Goal: Information Seeking & Learning: Learn about a topic

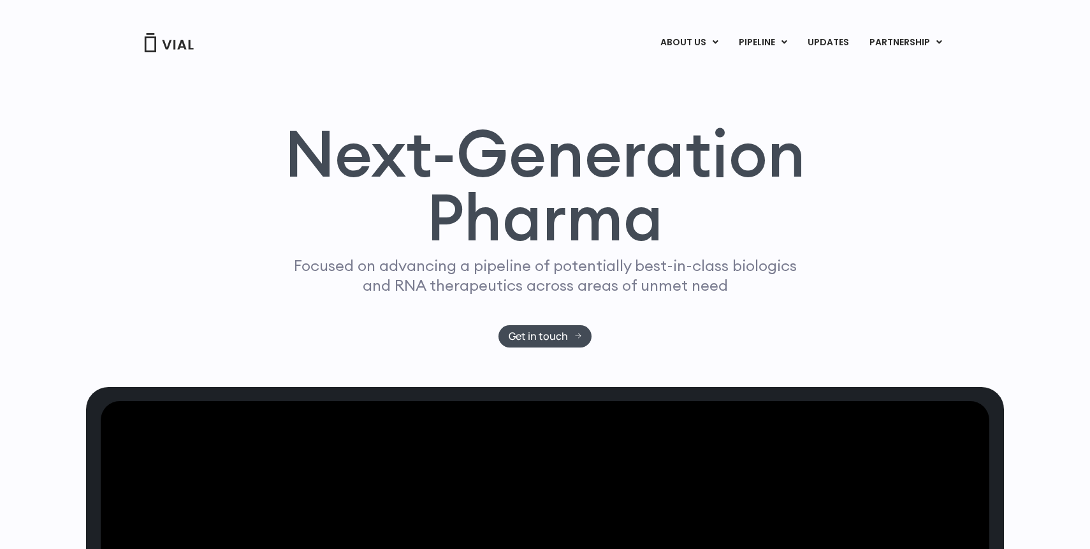
click at [765, 92] on link "INHBE/ACTIVIN E" at bounding box center [789, 94] width 112 height 20
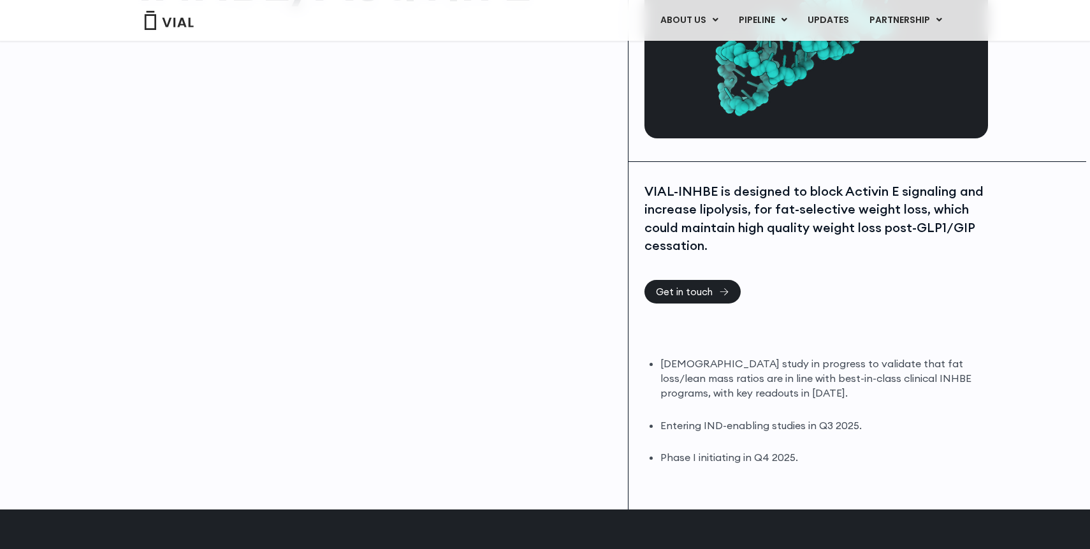
scroll to position [182, 0]
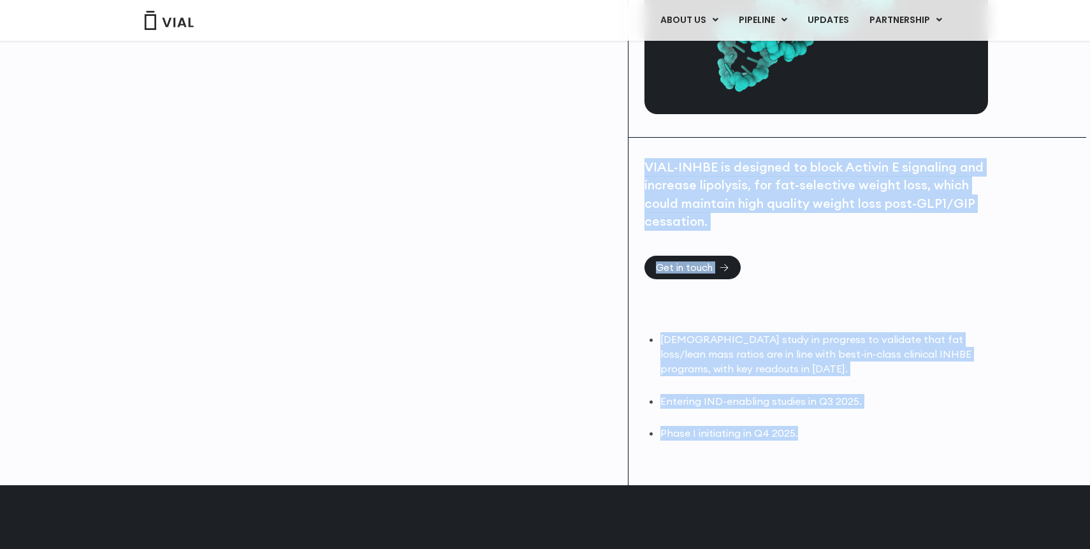
drag, startPoint x: 642, startPoint y: 170, endPoint x: 840, endPoint y: 440, distance: 335.7
click at [840, 440] on div "VIAL-INHBE is designed to block Activin E signaling and increase lipolysis, for…" at bounding box center [816, 312] width 375 height 348
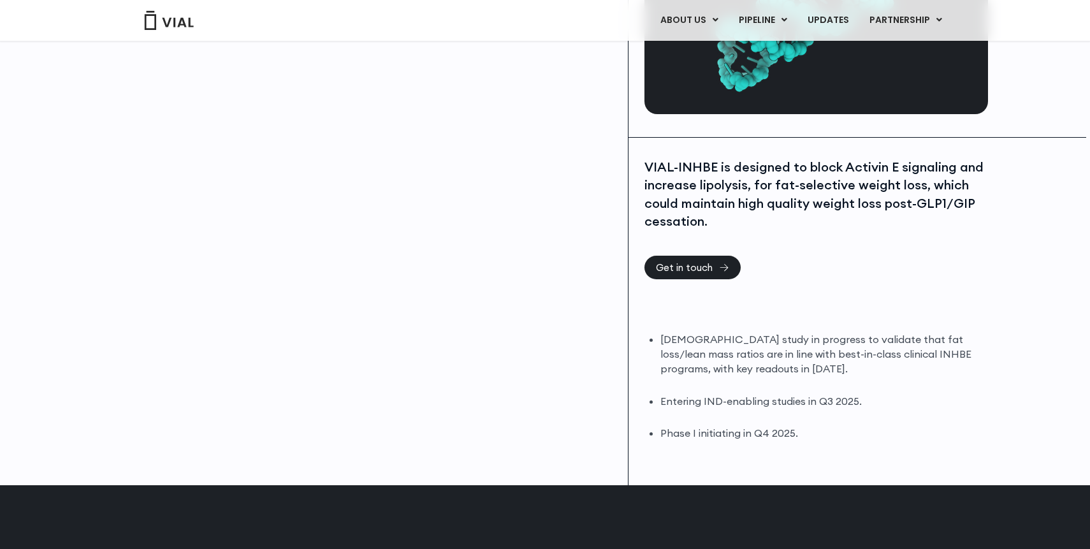
click at [679, 201] on div "VIAL-INHBE is designed to block Activin E signaling and increase lipolysis, for…" at bounding box center [814, 194] width 340 height 73
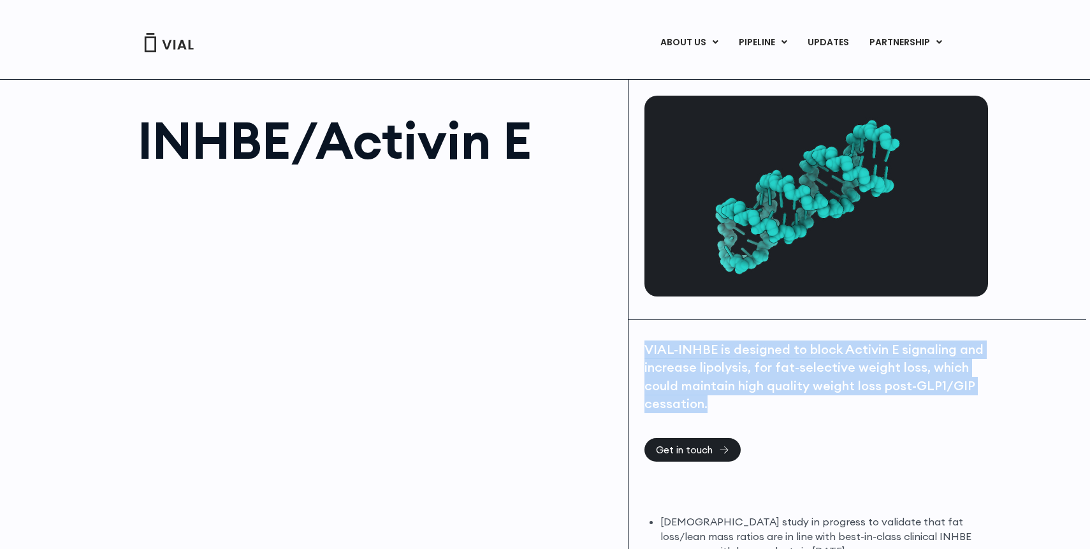
drag, startPoint x: 715, startPoint y: 406, endPoint x: 645, endPoint y: 346, distance: 91.7
click at [645, 346] on div "VIAL-INHBE is designed to block Activin E signaling and increase lipolysis, for…" at bounding box center [814, 376] width 340 height 73
copy div "VIAL-INHBE is designed to block Activin E signaling and increase lipolysis, for…"
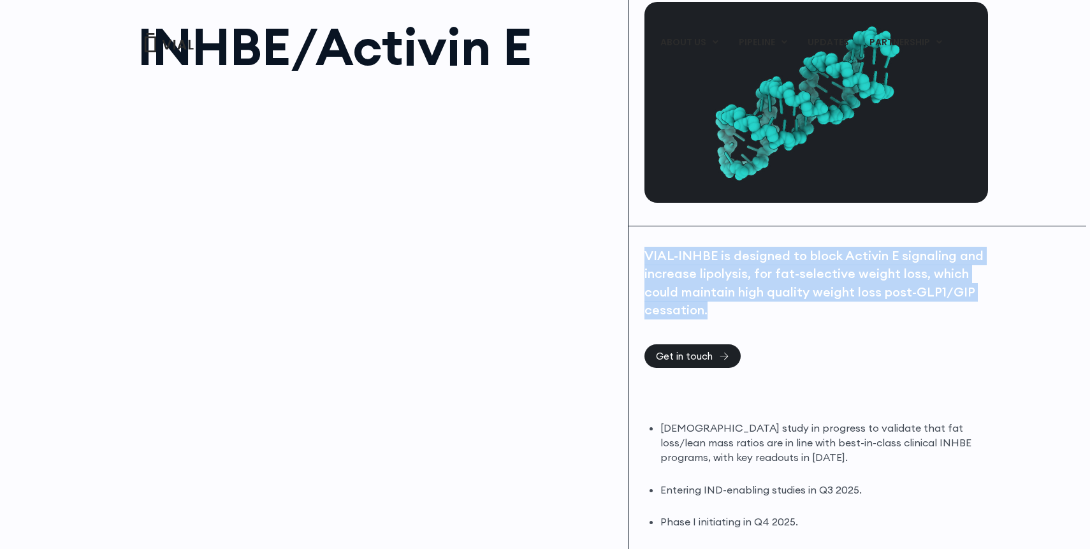
scroll to position [272, 0]
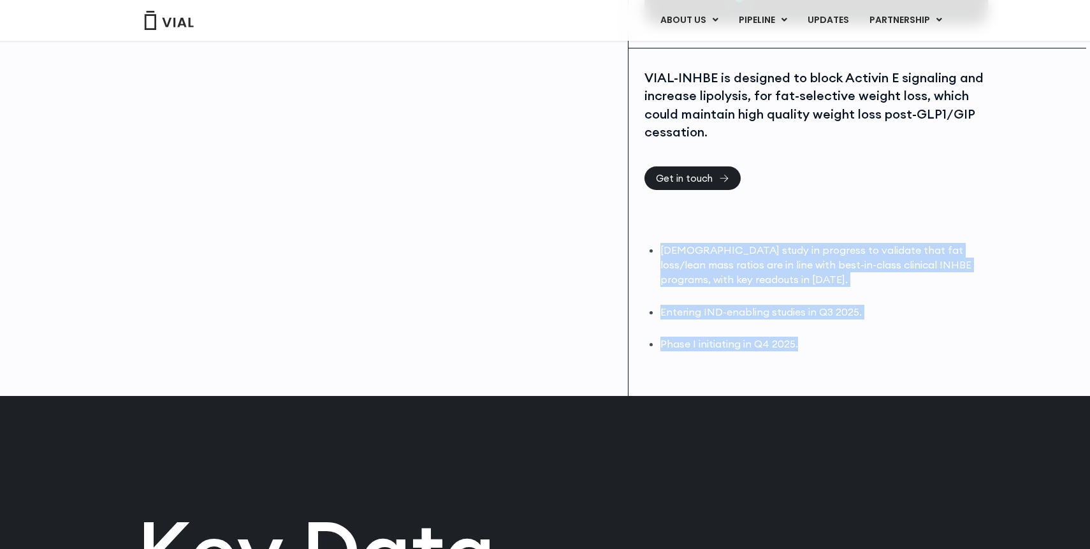
drag, startPoint x: 834, startPoint y: 343, endPoint x: 639, endPoint y: 251, distance: 215.8
click at [639, 251] on div "VIAL-INHBE is designed to block Activin E signaling and increase lipolysis, for…" at bounding box center [816, 222] width 375 height 348
copy ul "DIO study in progress to validate that fat loss/lean mass ratios are in line wi…"
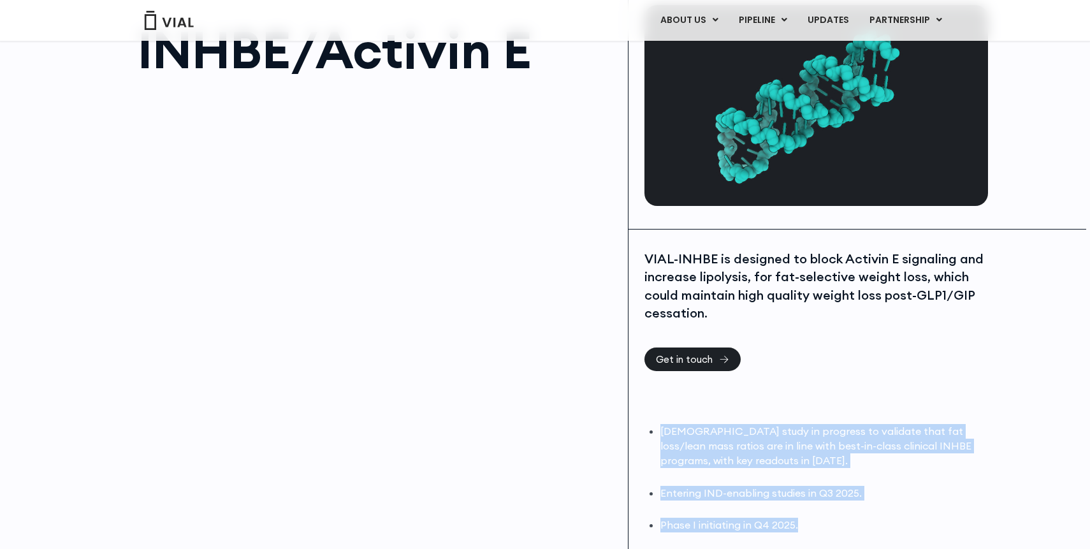
scroll to position [69, 0]
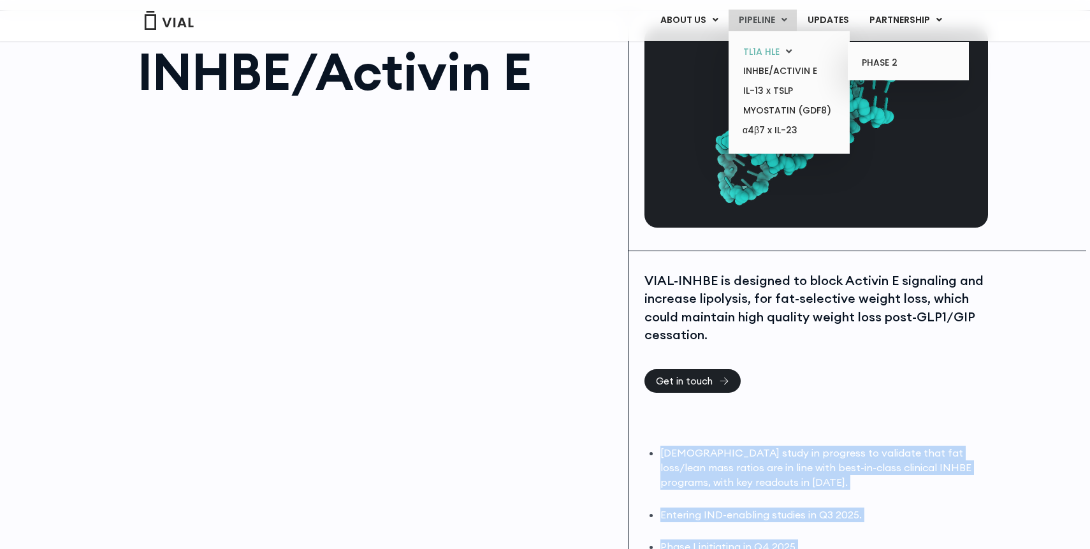
click at [769, 47] on link "TL1A HLE" at bounding box center [789, 52] width 112 height 20
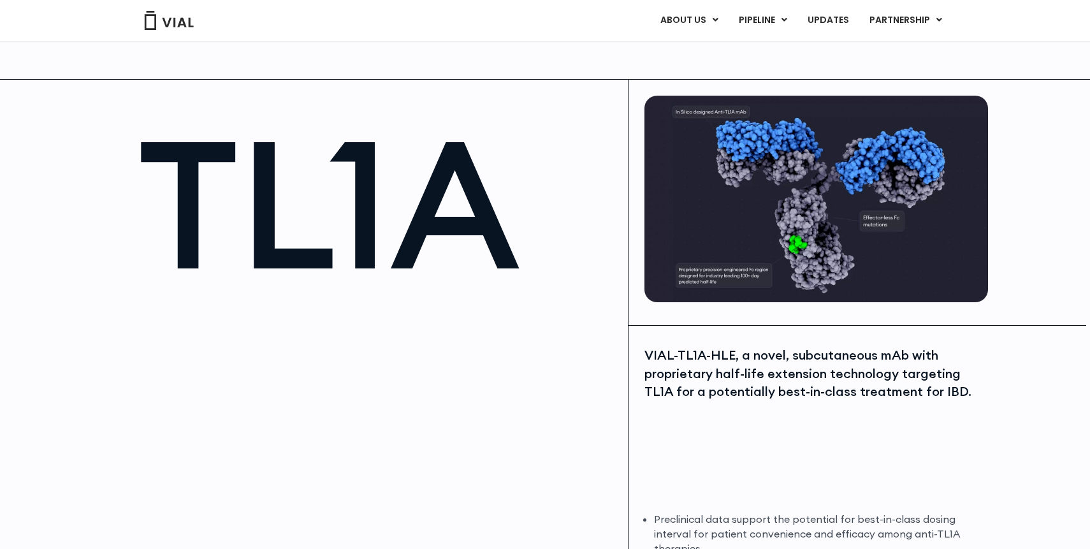
scroll to position [150, 0]
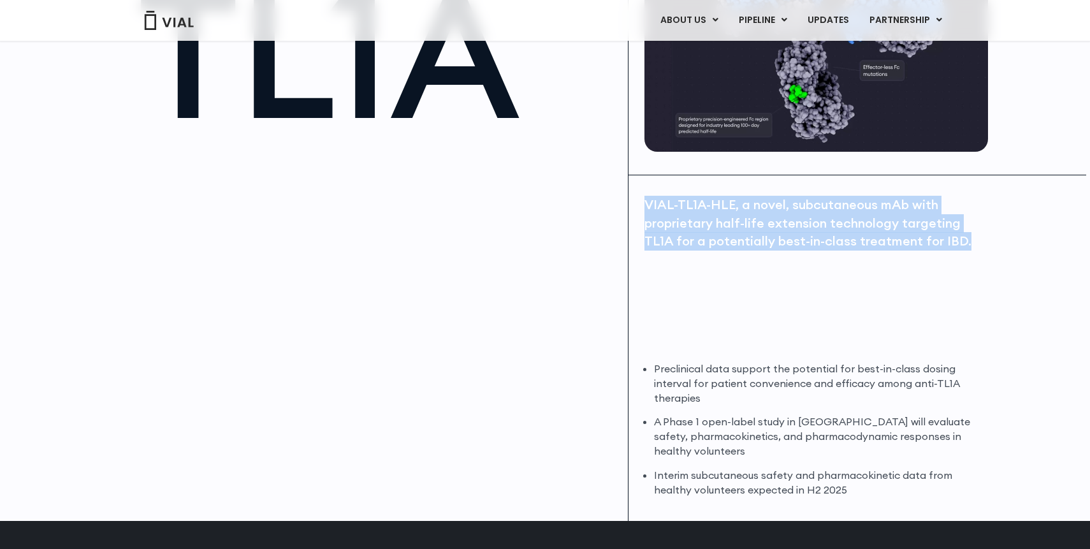
drag, startPoint x: 970, startPoint y: 247, endPoint x: 648, endPoint y: 205, distance: 324.6
click at [648, 205] on div "VIAL-TL1A-HLE, a novel, subcutaneous mAb with proprietary half-life extension t…" at bounding box center [814, 223] width 340 height 55
copy div "VIAL-TL1A-HLE, a novel, subcutaneous mAb with proprietary half-life extension t…"
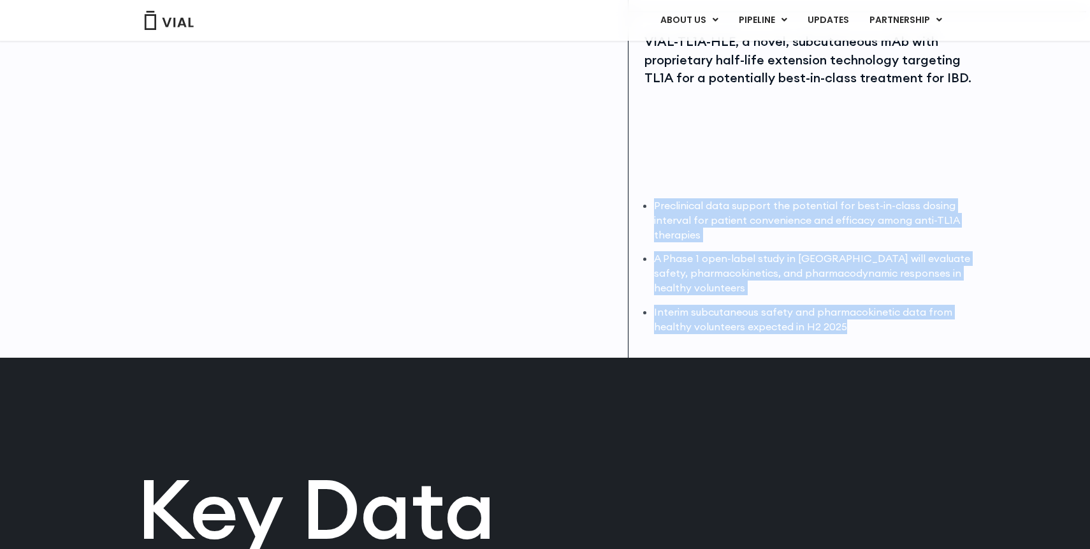
drag, startPoint x: 847, startPoint y: 333, endPoint x: 634, endPoint y: 195, distance: 254.4
click at [634, 195] on div "VIAL-TL1A-HLE, a novel, subcutaneous mAb with proprietary half-life extension t…" at bounding box center [816, 184] width 375 height 345
copy ul "Preclinical data support the potential for best-in-class dosing interval for pa…"
click at [763, 297] on ul "Preclinical data support the potential for best-in-class dosing interval for pa…" at bounding box center [819, 266] width 331 height 136
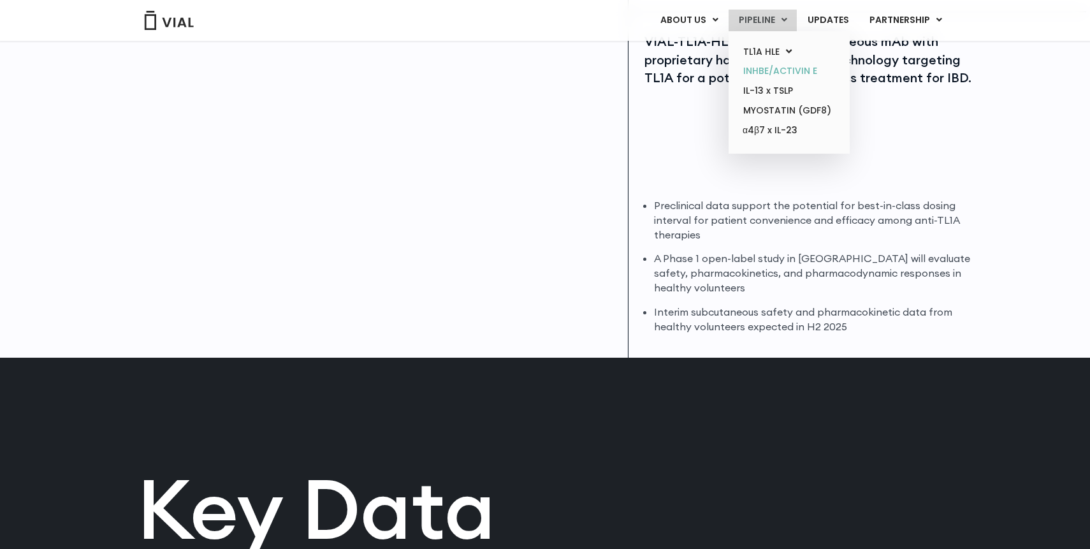
click at [773, 75] on link "INHBE/ACTIVIN E" at bounding box center [789, 71] width 112 height 20
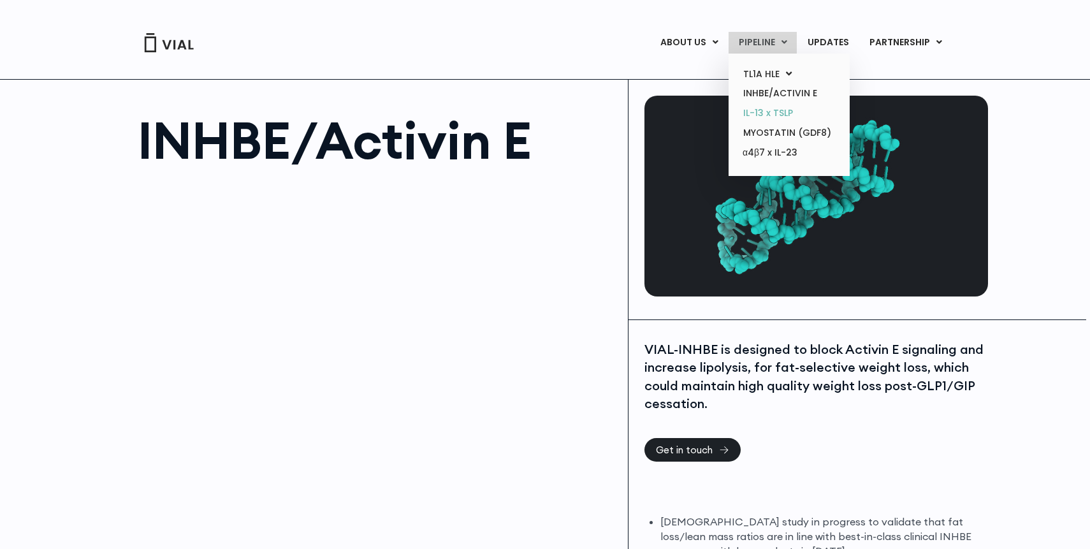
click at [764, 112] on link "IL-13 x TSLP" at bounding box center [789, 113] width 112 height 20
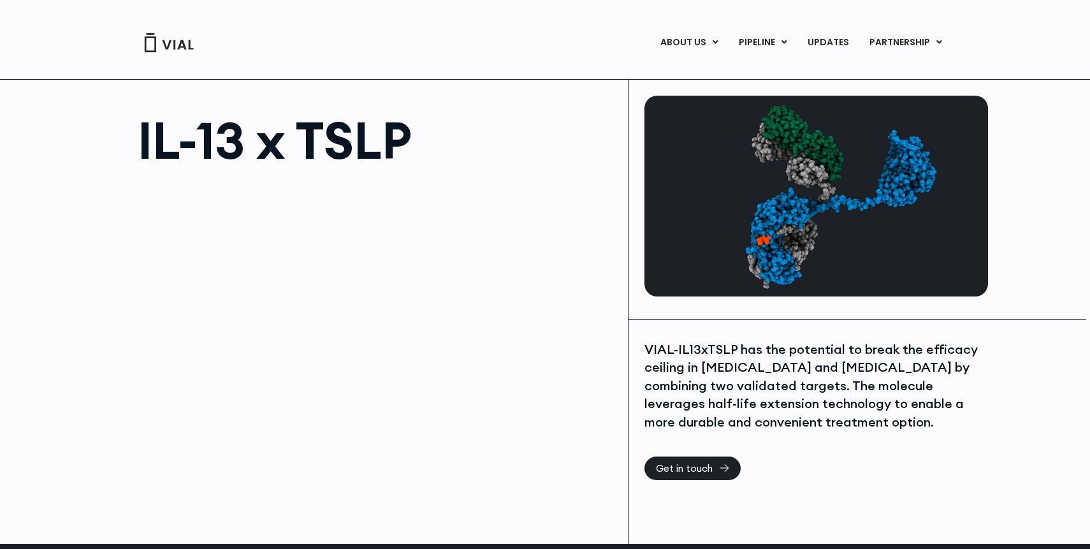
click at [432, 247] on div at bounding box center [376, 321] width 477 height 287
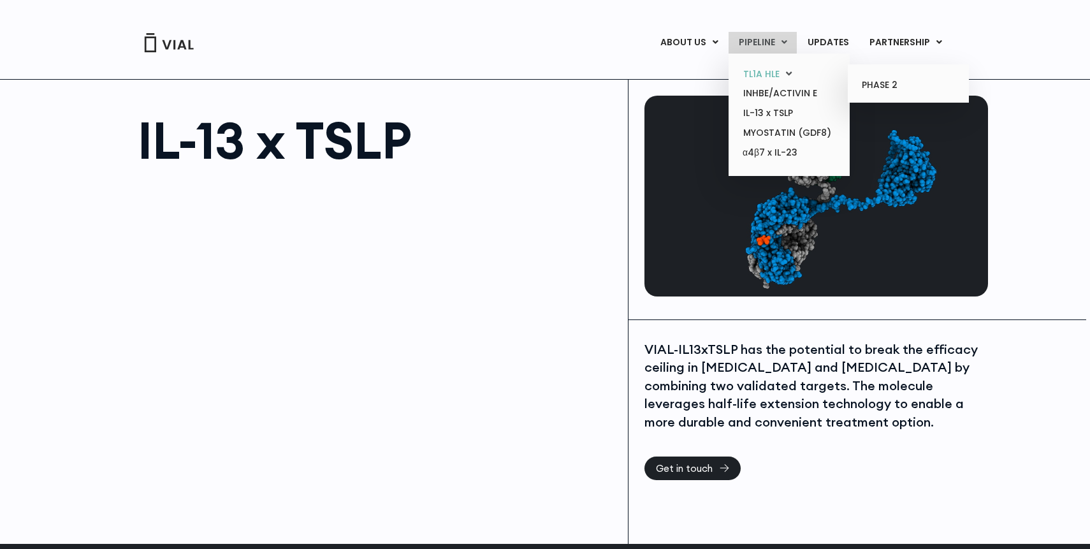
click at [770, 73] on link "TL1A HLE" at bounding box center [789, 74] width 112 height 20
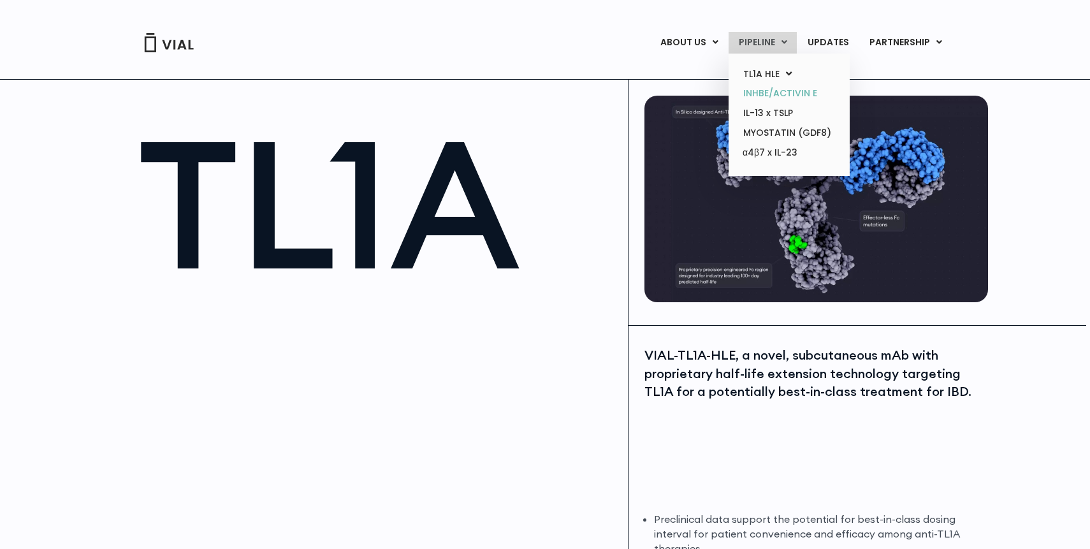
click at [762, 93] on link "INHBE/ACTIVIN E" at bounding box center [789, 94] width 112 height 20
